Goal: Task Accomplishment & Management: Use online tool/utility

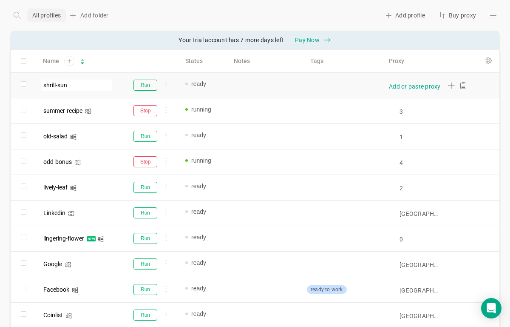
click at [405, 87] on div "Add or paste proxy" at bounding box center [415, 86] width 52 height 9
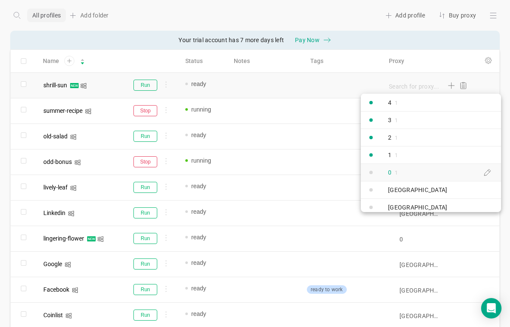
click at [404, 171] on div "0 1" at bounding box center [383, 172] width 44 height 15
type input "0"
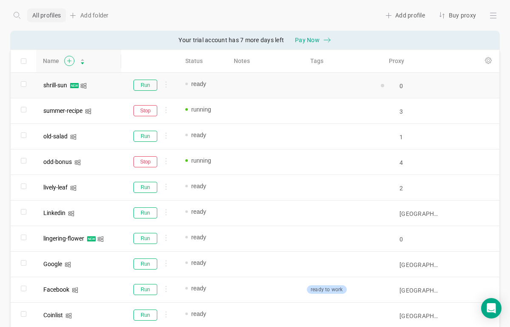
click at [68, 60] on icon at bounding box center [69, 61] width 11 height 10
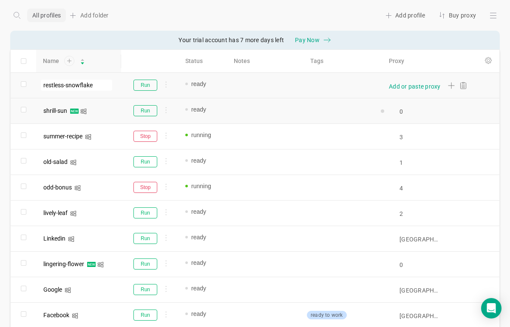
click at [392, 87] on div "Add or paste proxy" at bounding box center [415, 86] width 52 height 9
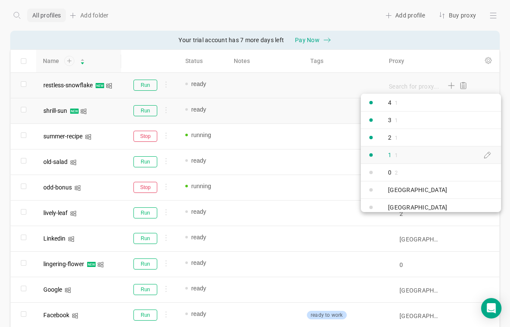
click at [403, 153] on div "1 1" at bounding box center [383, 154] width 44 height 15
type input "1"
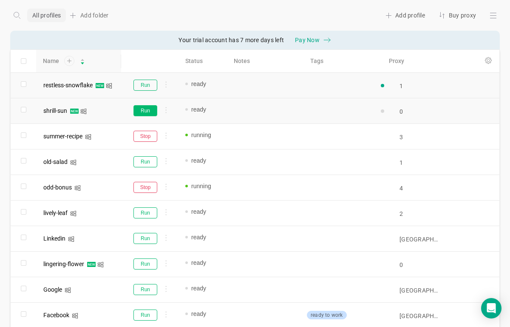
click at [152, 113] on button "Run" at bounding box center [145, 110] width 24 height 11
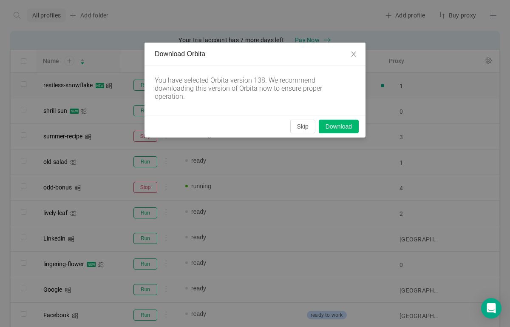
click at [145, 86] on div "You have selected Orbita version 138. We recommend downloading this version of …" at bounding box center [255, 90] width 221 height 49
click at [302, 128] on button "Skip" at bounding box center [302, 126] width 25 height 14
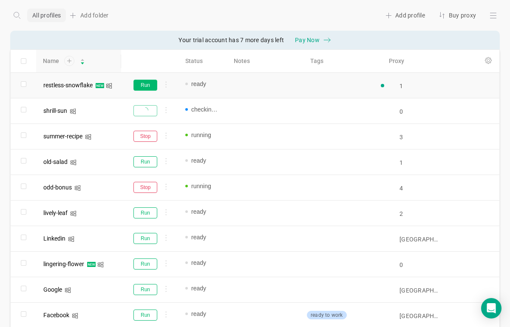
click at [146, 87] on button "Run" at bounding box center [145, 85] width 24 height 11
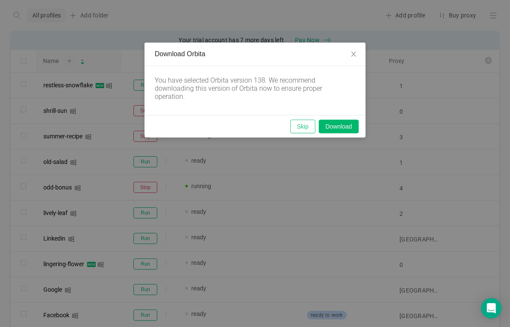
click at [299, 125] on button "Skip" at bounding box center [302, 126] width 25 height 14
